Goal: Task Accomplishment & Management: Use online tool/utility

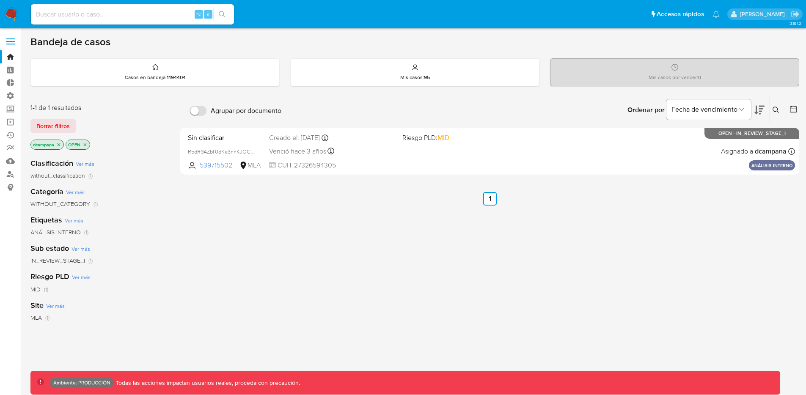
click at [10, 42] on label at bounding box center [10, 42] width 21 height 18
click at [0, 0] on input "checkbox" at bounding box center [0, 0] width 0 height 0
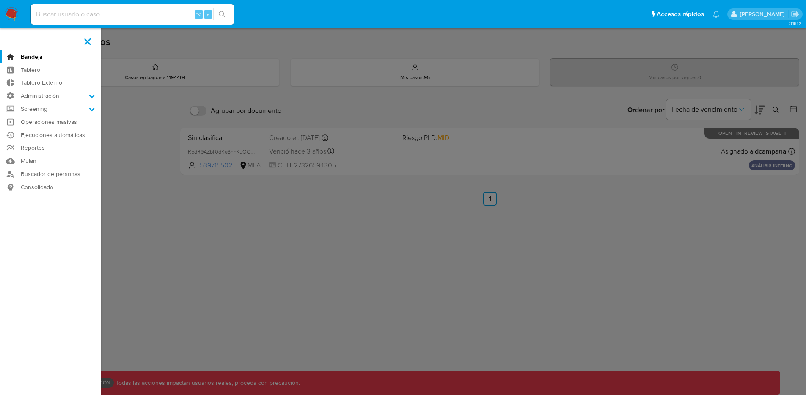
click at [412, 272] on label at bounding box center [403, 197] width 806 height 395
click at [0, 0] on input "checkbox" at bounding box center [0, 0] width 0 height 0
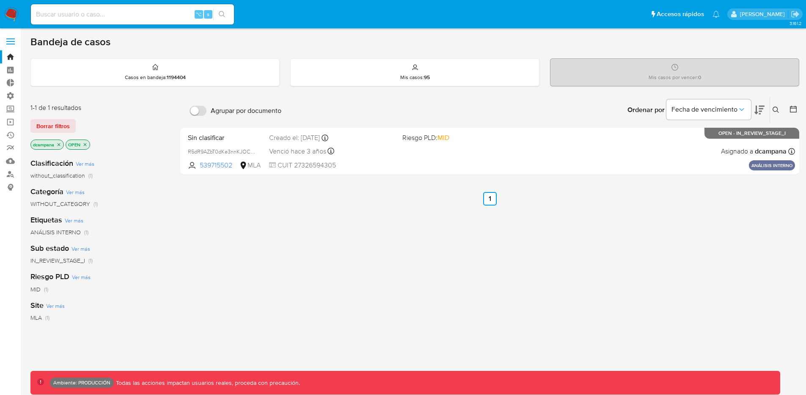
click at [85, 143] on icon "close-filter" at bounding box center [85, 144] width 5 height 5
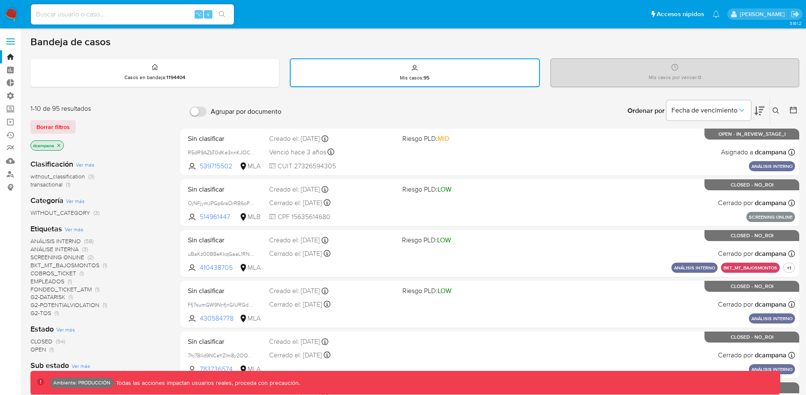
click at [58, 143] on icon "close-filter" at bounding box center [58, 145] width 5 height 5
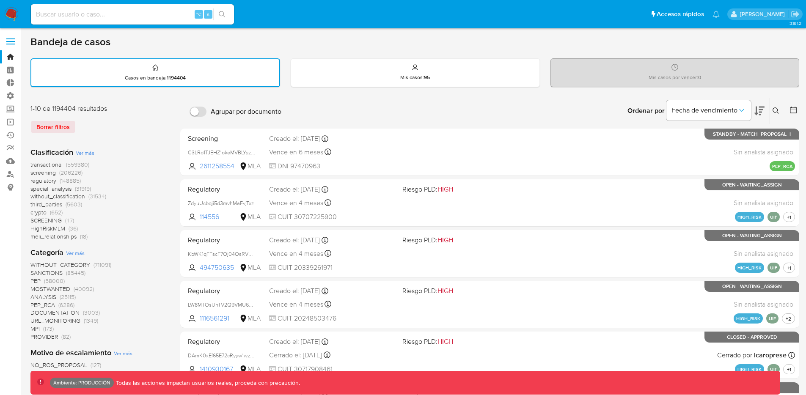
click at [55, 164] on span "transactional" at bounding box center [46, 164] width 32 height 8
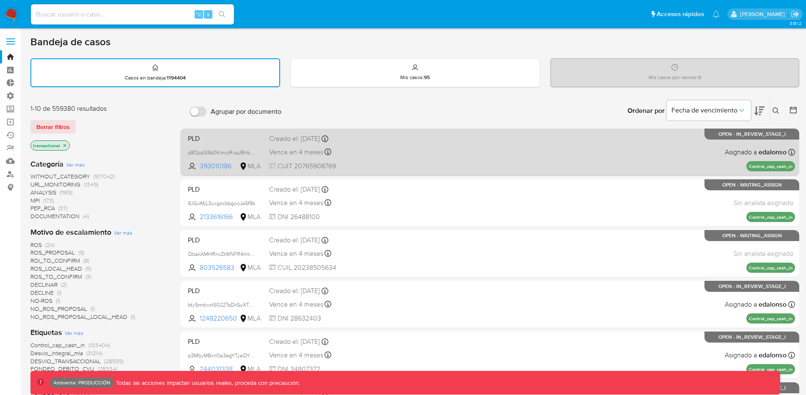
click at [496, 160] on div "PLD p8QpzG9b0KmxzRxqJBhbNdya 393010186 MLA Creado el: 26/06/2025 Creado el: 26/…" at bounding box center [489, 152] width 611 height 43
click at [409, 156] on div "PLD p8QpzG9b0KmxzRxqJBhbNdya 393010186 MLA Creado el: 26/06/2025 Creado el: 26/…" at bounding box center [489, 152] width 611 height 43
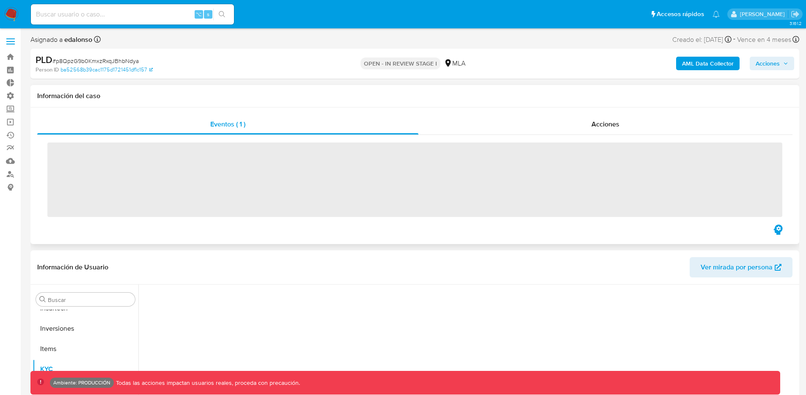
scroll to position [439, 0]
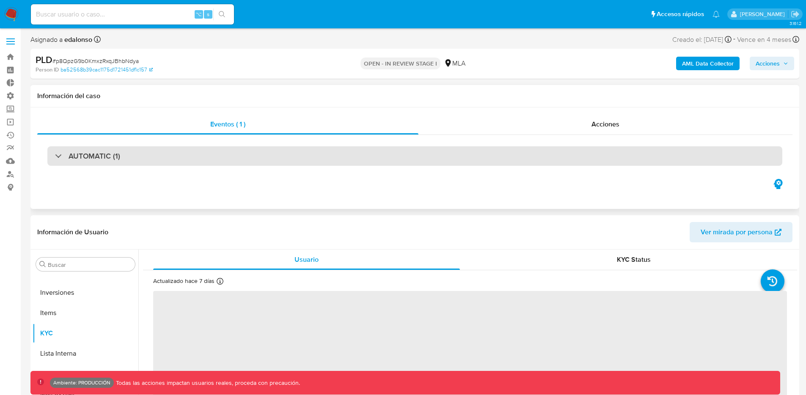
click at [255, 164] on div "AUTOMATIC (1)" at bounding box center [414, 155] width 735 height 19
select select "10"
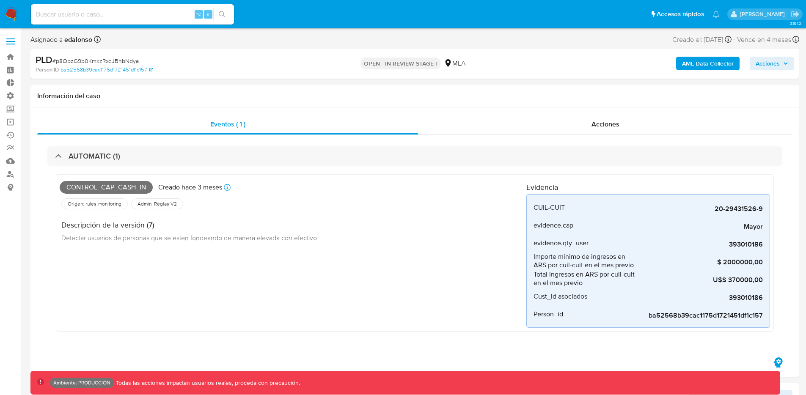
click at [9, 37] on label at bounding box center [10, 42] width 21 height 18
click at [0, 0] on input "checkbox" at bounding box center [0, 0] width 0 height 0
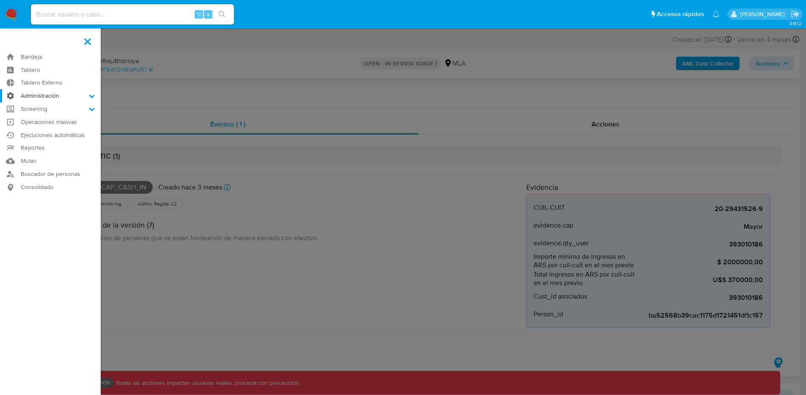
click at [60, 94] on label "Administración" at bounding box center [50, 95] width 101 height 13
click at [0, 0] on input "Administración" at bounding box center [0, 0] width 0 height 0
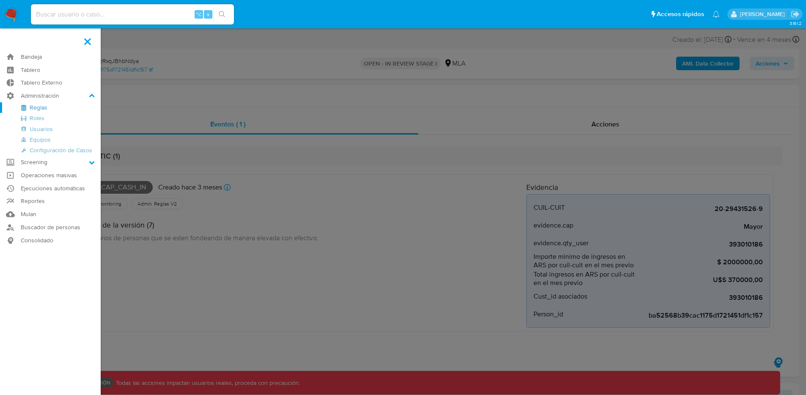
click at [40, 108] on link "Reglas" at bounding box center [50, 107] width 101 height 11
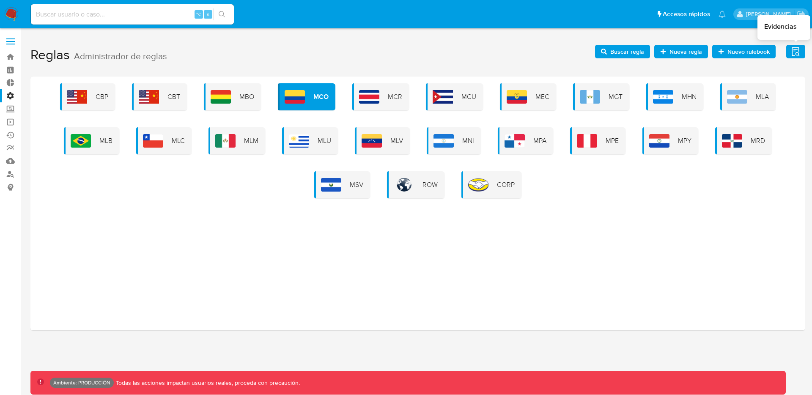
click at [793, 46] on span "Evidencias" at bounding box center [796, 52] width 11 height 12
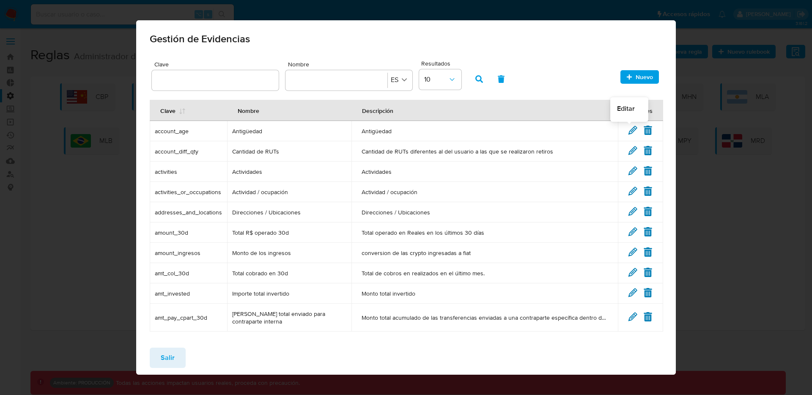
click at [629, 128] on icon at bounding box center [633, 130] width 8 height 8
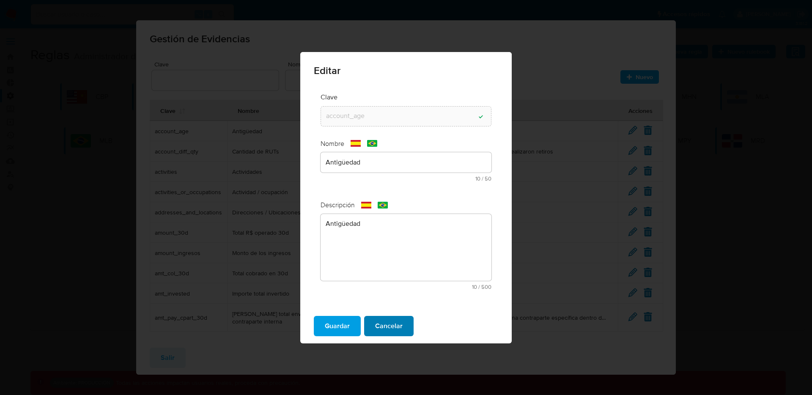
click at [389, 329] on span "Cancelar" at bounding box center [389, 326] width 28 height 19
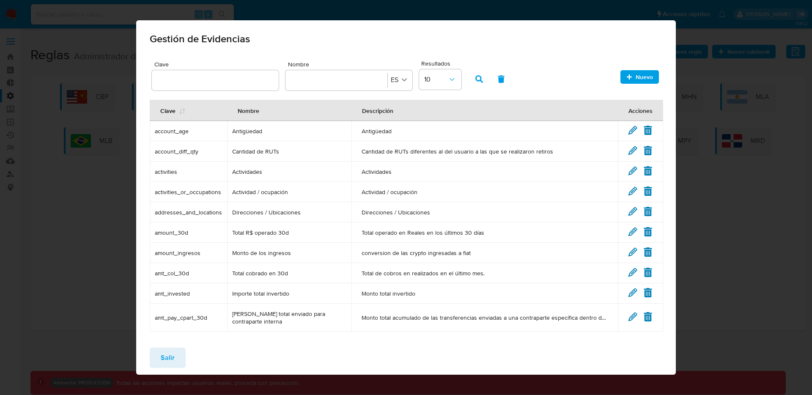
click at [166, 363] on span "Salir" at bounding box center [168, 358] width 14 height 19
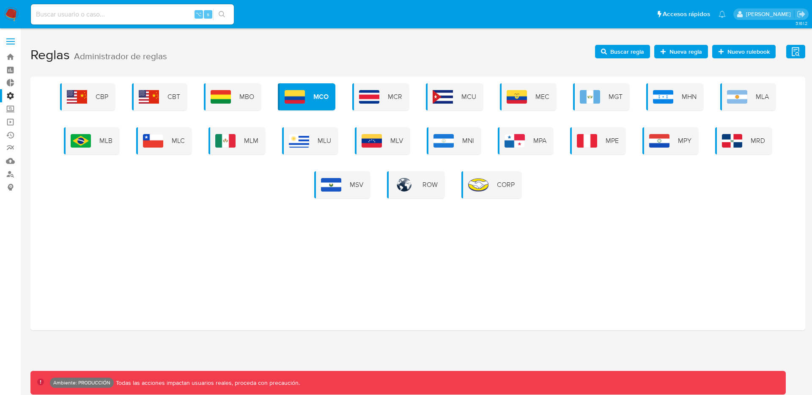
click at [790, 56] on button "Evidencias" at bounding box center [796, 52] width 19 height 14
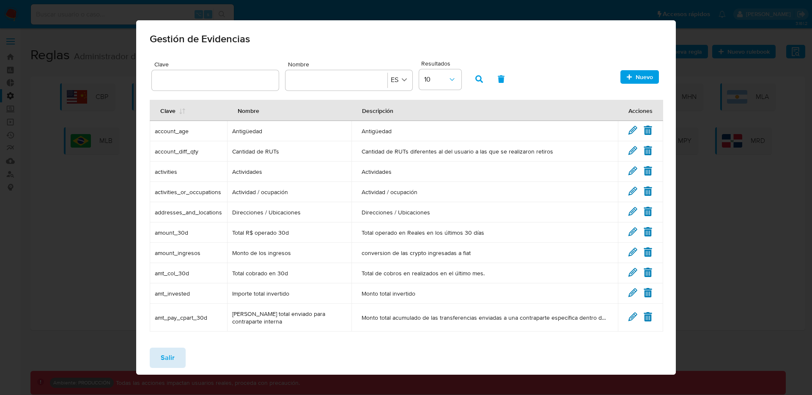
click at [170, 354] on span "Salir" at bounding box center [168, 358] width 14 height 19
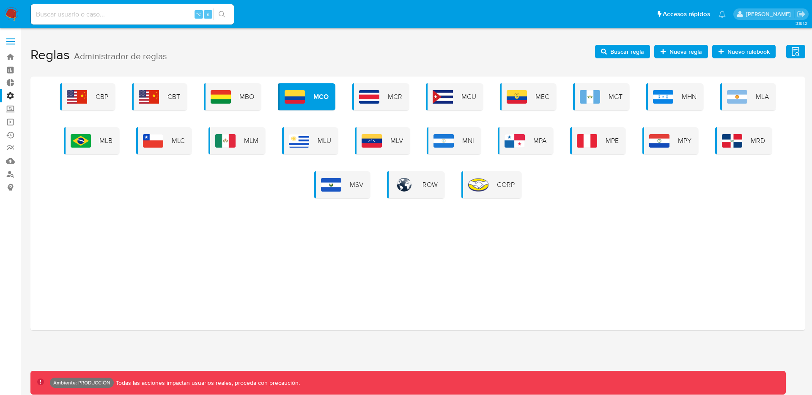
click at [3, 44] on label at bounding box center [10, 42] width 21 height 18
click at [0, 0] on input "checkbox" at bounding box center [0, 0] width 0 height 0
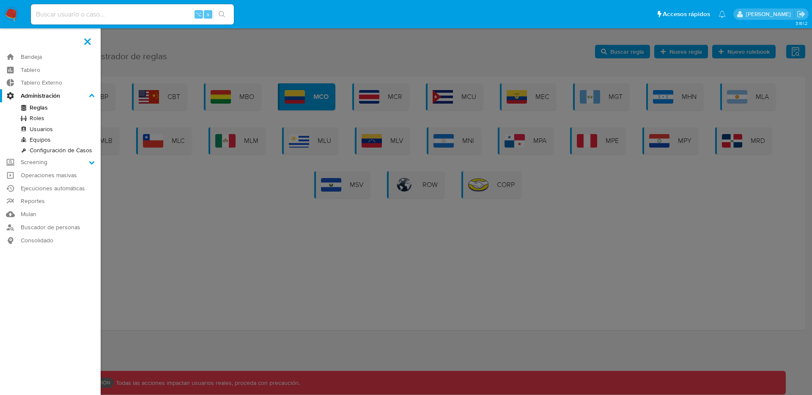
click at [226, 198] on label at bounding box center [406, 197] width 812 height 395
click at [0, 0] on input "checkbox" at bounding box center [0, 0] width 0 height 0
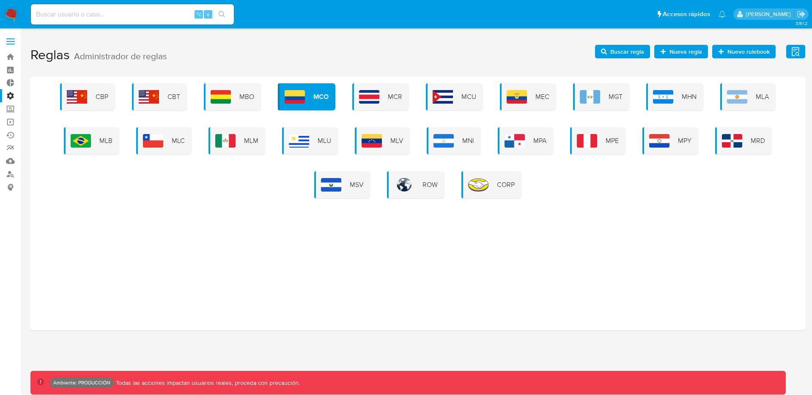
click at [787, 55] on button "Evidencias" at bounding box center [796, 52] width 19 height 14
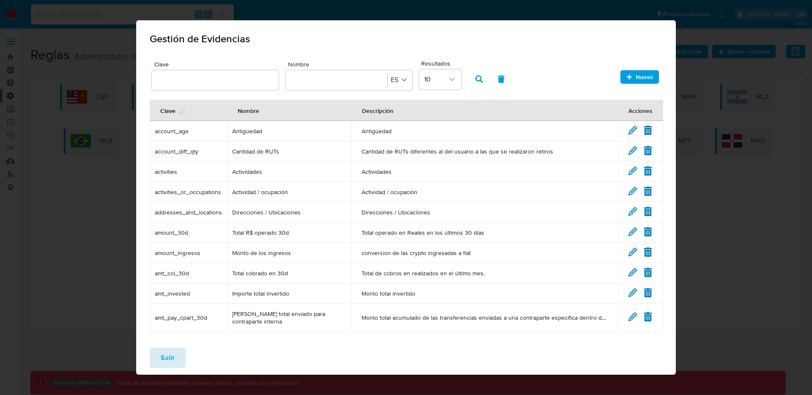
click at [171, 349] on span "Salir" at bounding box center [168, 358] width 14 height 19
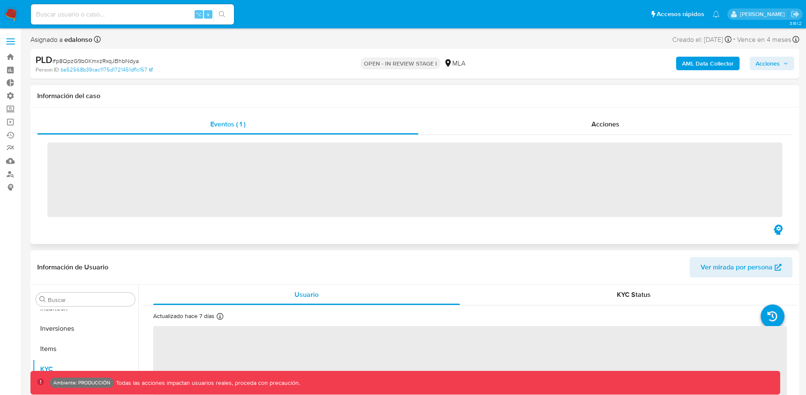
scroll to position [439, 0]
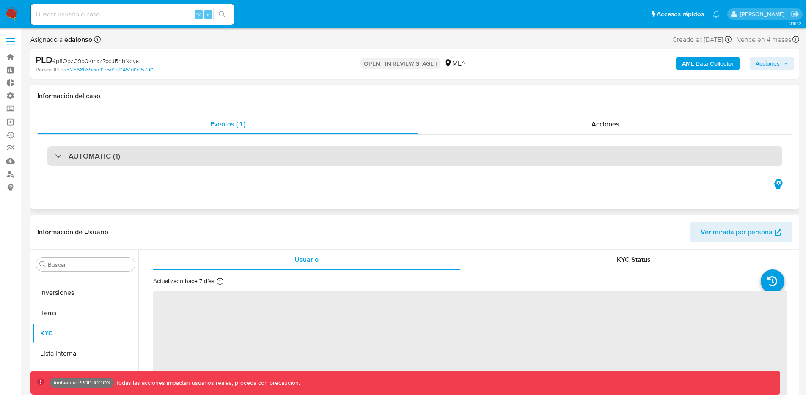
click at [400, 148] on div "AUTOMATIC (1)" at bounding box center [414, 155] width 735 height 19
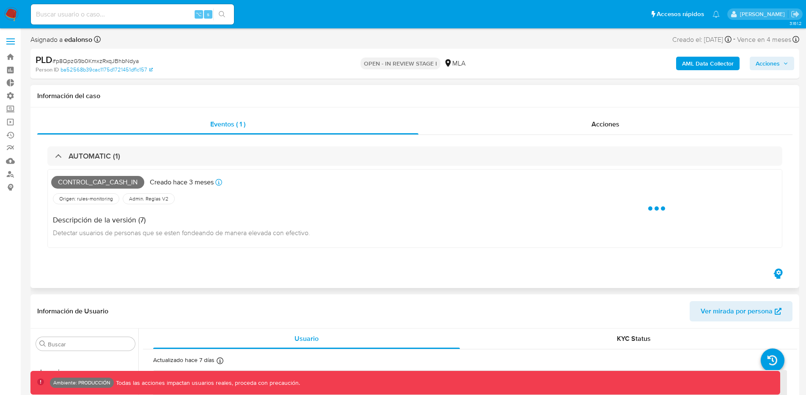
select select "10"
